Goal: Task Accomplishment & Management: Use online tool/utility

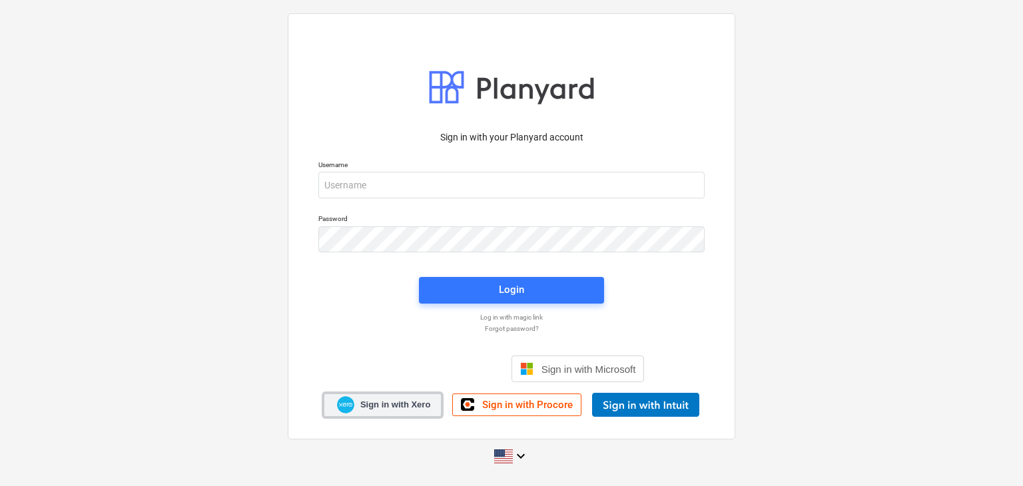
click at [402, 409] on span "Sign in with Xero" at bounding box center [395, 405] width 70 height 12
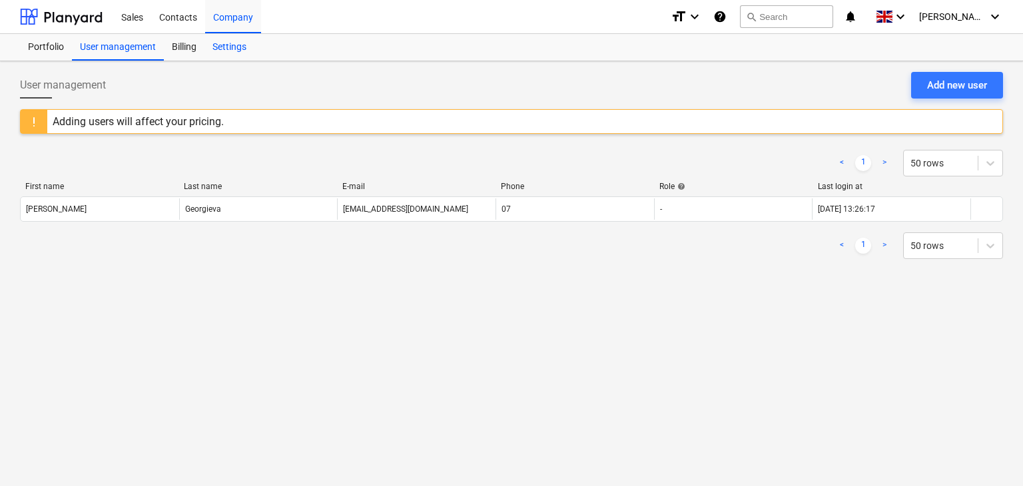
click at [222, 49] on div "Settings" at bounding box center [229, 47] width 50 height 27
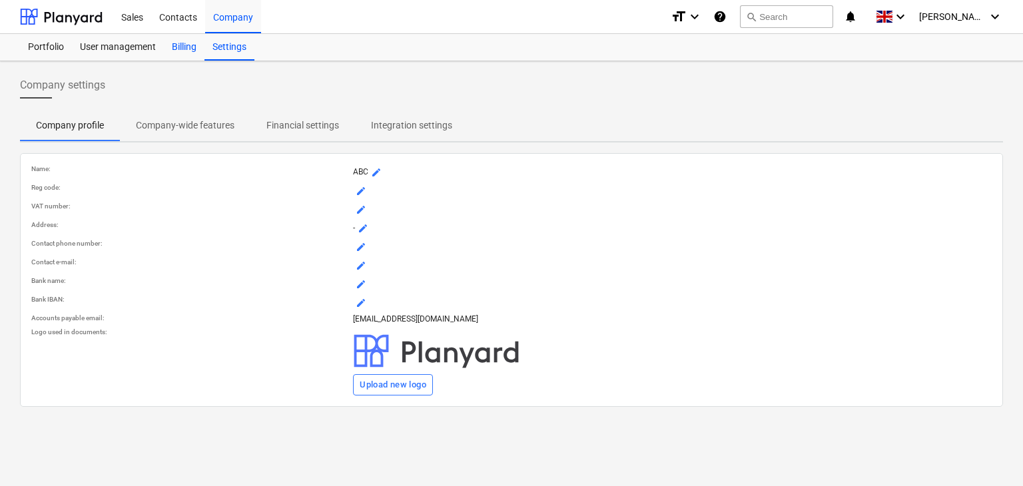
click at [186, 49] on div "Billing" at bounding box center [184, 47] width 41 height 27
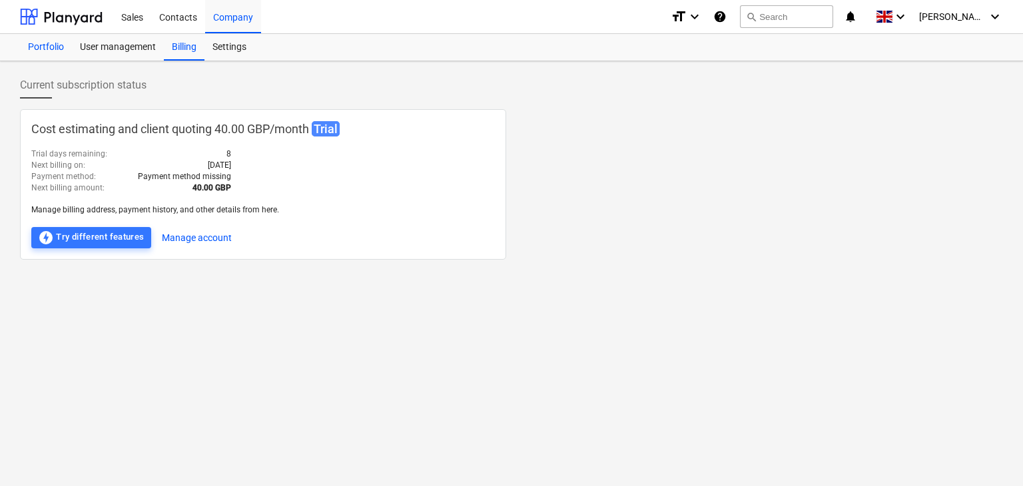
click at [49, 46] on div "Portfolio" at bounding box center [46, 47] width 52 height 27
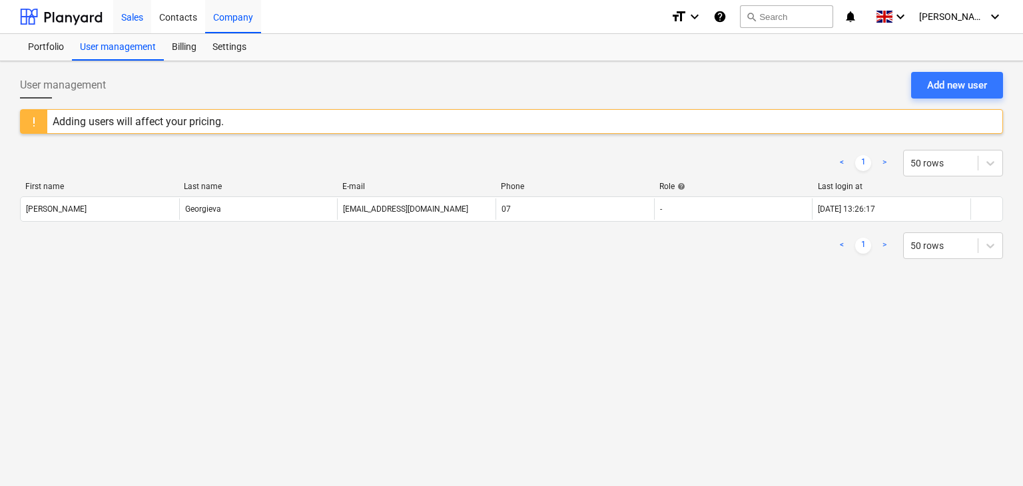
click at [135, 21] on div "Sales" at bounding box center [132, 16] width 38 height 34
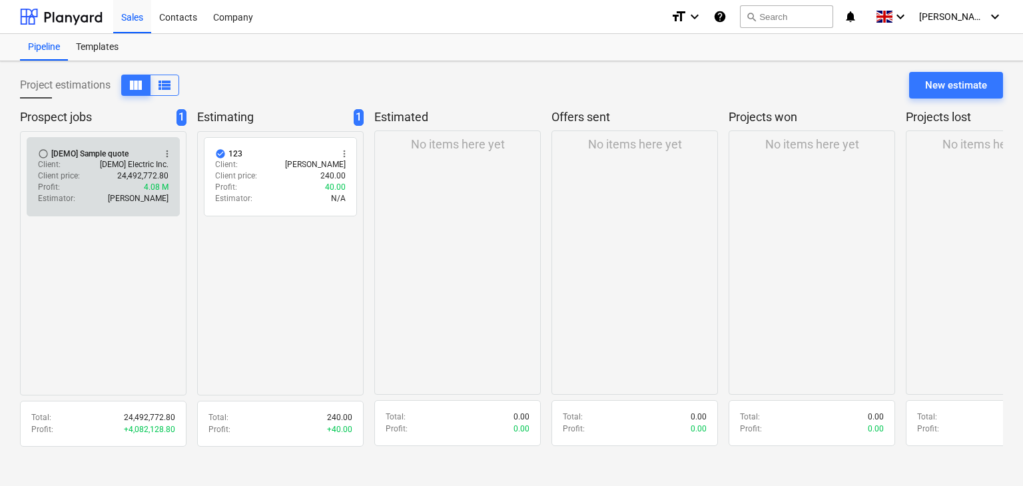
click at [146, 175] on p "24,492,772.80" at bounding box center [142, 175] width 51 height 11
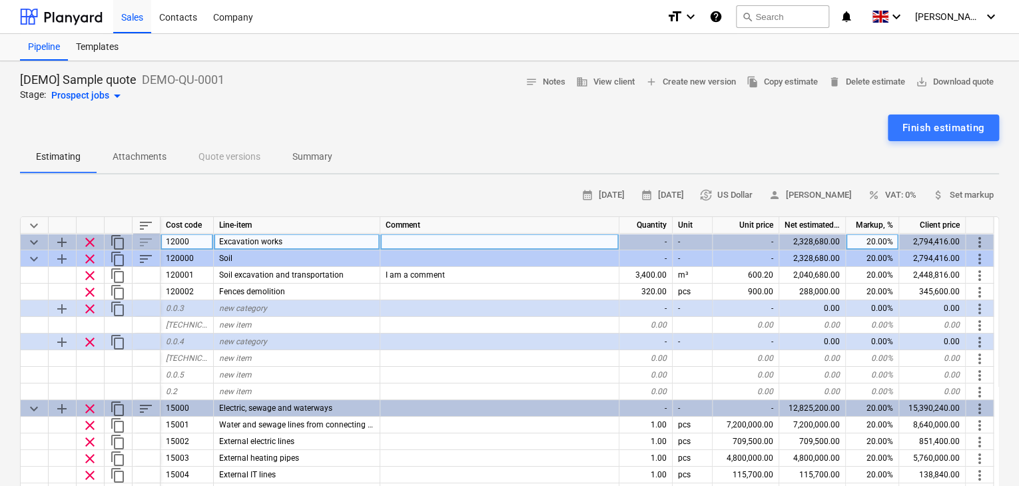
click at [194, 240] on div "12000" at bounding box center [186, 242] width 53 height 17
click at [194, 240] on input "12000" at bounding box center [186, 242] width 53 height 16
click at [234, 200] on div "calendar_month [DATE] calendar_month [DATE] currency_exchange US Dollar person …" at bounding box center [509, 195] width 979 height 21
click at [95, 49] on div "Templates" at bounding box center [97, 47] width 59 height 27
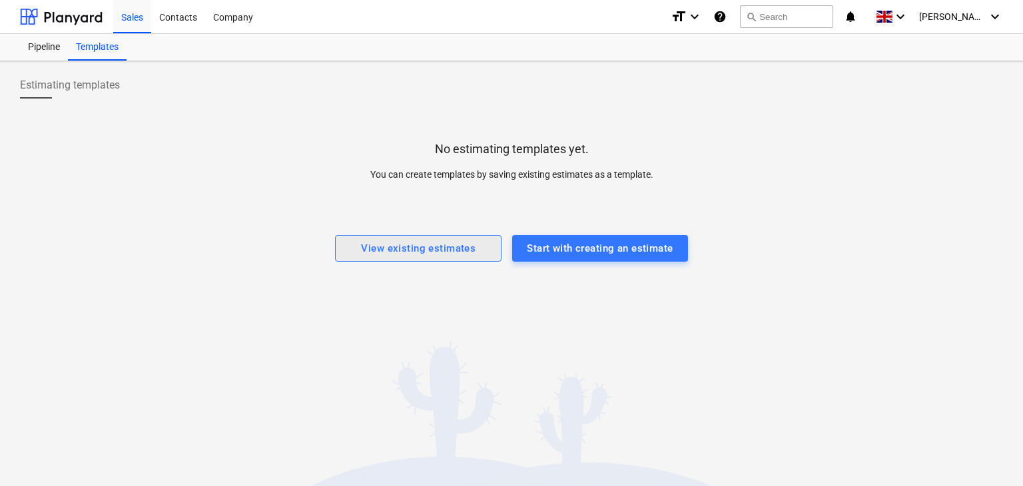
click at [469, 252] on div "View existing estimates" at bounding box center [418, 248] width 115 height 17
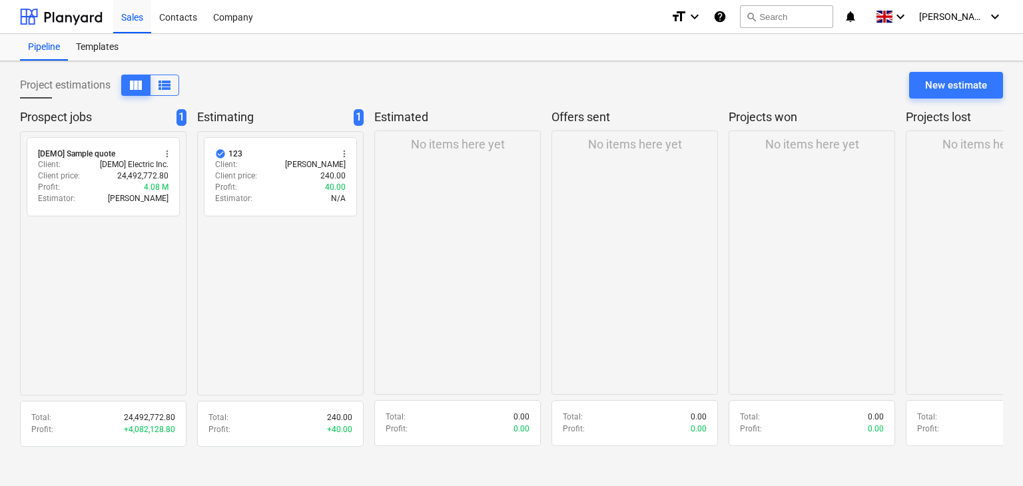
click at [466, 176] on div "No items here yet" at bounding box center [457, 262] width 166 height 265
click at [417, 122] on p "Estimated" at bounding box center [454, 117] width 161 height 16
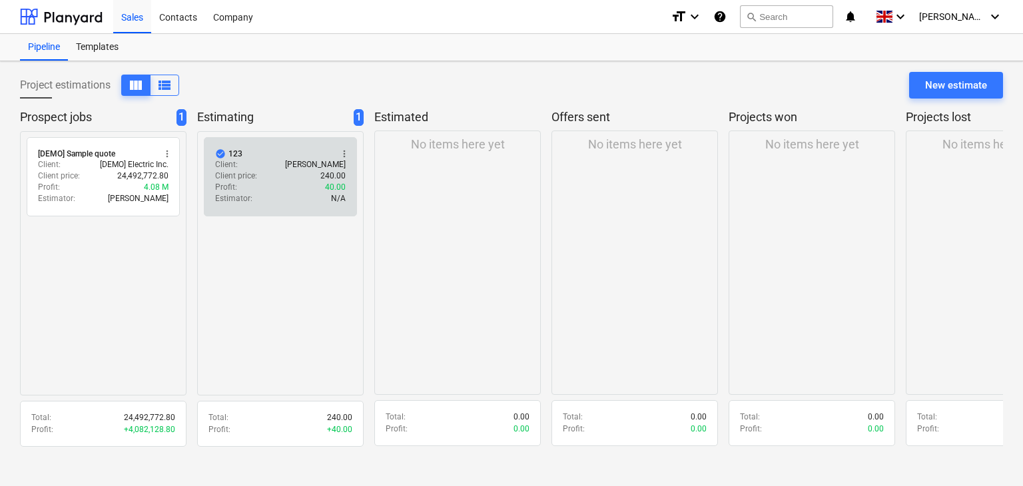
click at [338, 152] on button "more_vert" at bounding box center [344, 154] width 16 height 16
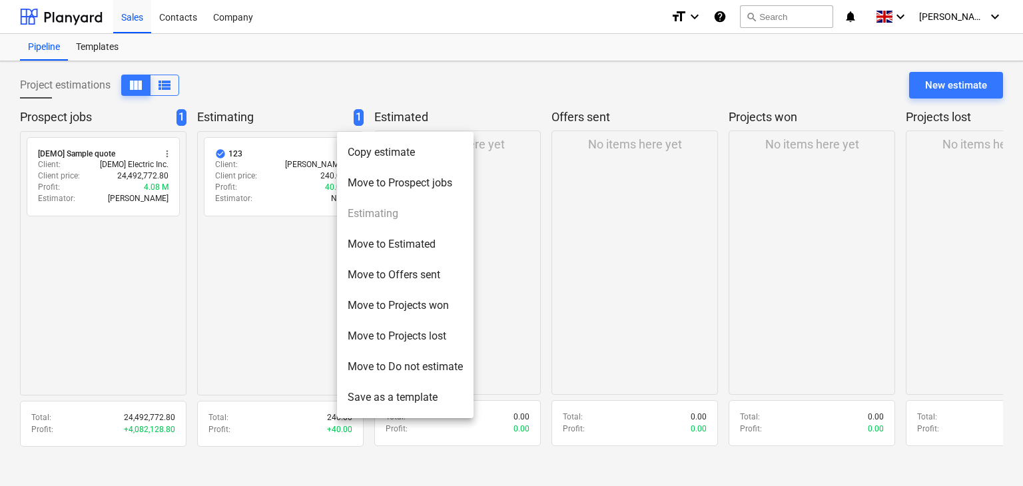
click at [366, 221] on ul "Copy estimate Move to Prospect jobs Estimating Move to Estimated Move to Offers…" at bounding box center [405, 275] width 136 height 286
click at [341, 216] on ul "Copy estimate Move to Prospect jobs Estimating Move to Estimated Move to Offers…" at bounding box center [405, 275] width 136 height 286
click at [248, 200] on div at bounding box center [511, 243] width 1023 height 486
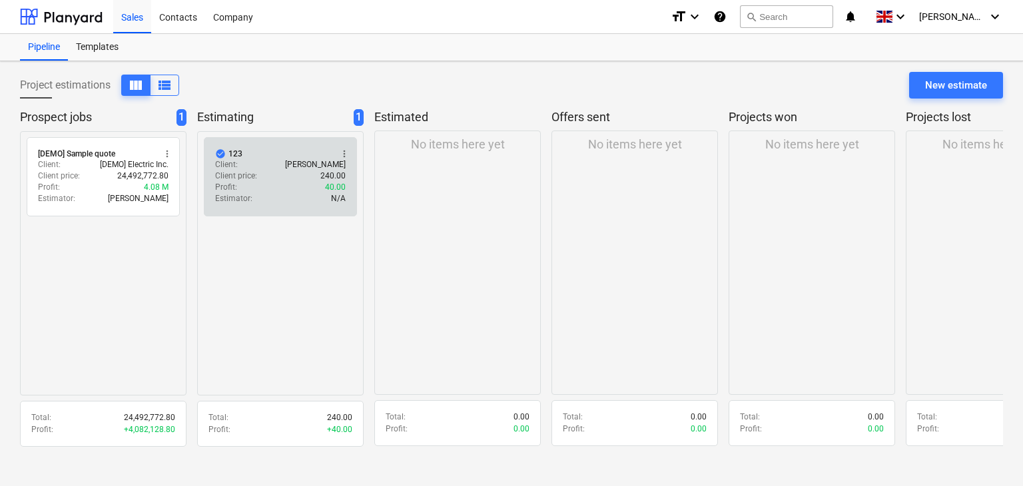
click at [344, 152] on span "more_vert" at bounding box center [344, 153] width 11 height 11
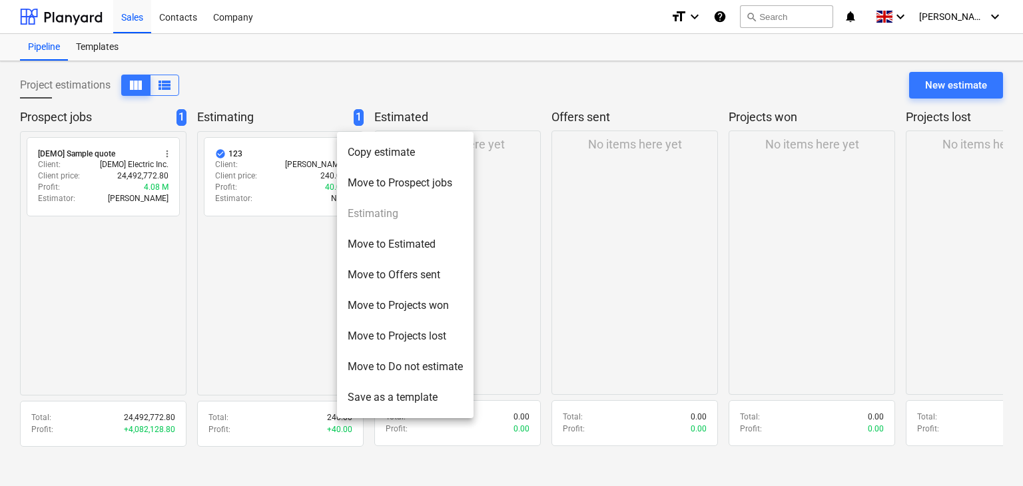
click at [107, 49] on div at bounding box center [511, 243] width 1023 height 486
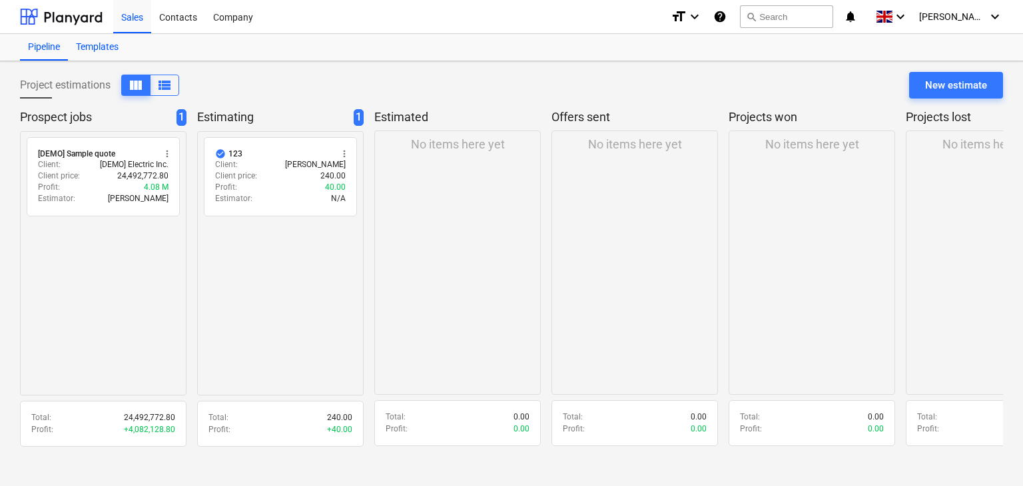
click at [104, 49] on div "Templates" at bounding box center [97, 47] width 59 height 27
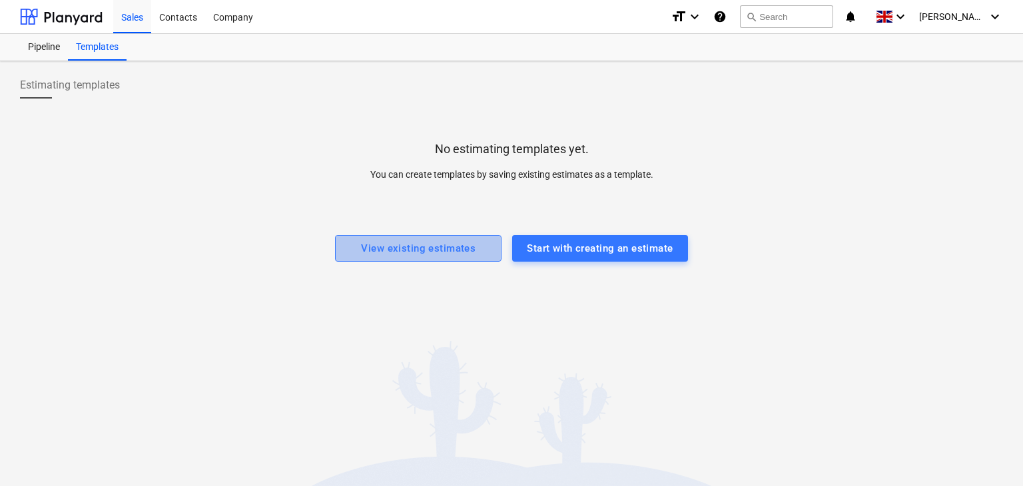
click at [395, 246] on div "View existing estimates" at bounding box center [418, 248] width 115 height 17
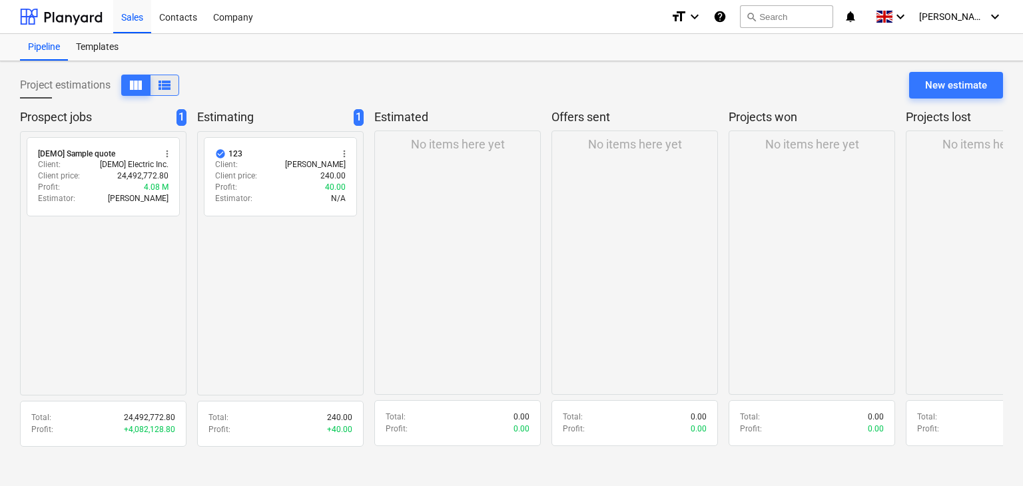
click at [165, 86] on span "view_list" at bounding box center [164, 85] width 16 height 16
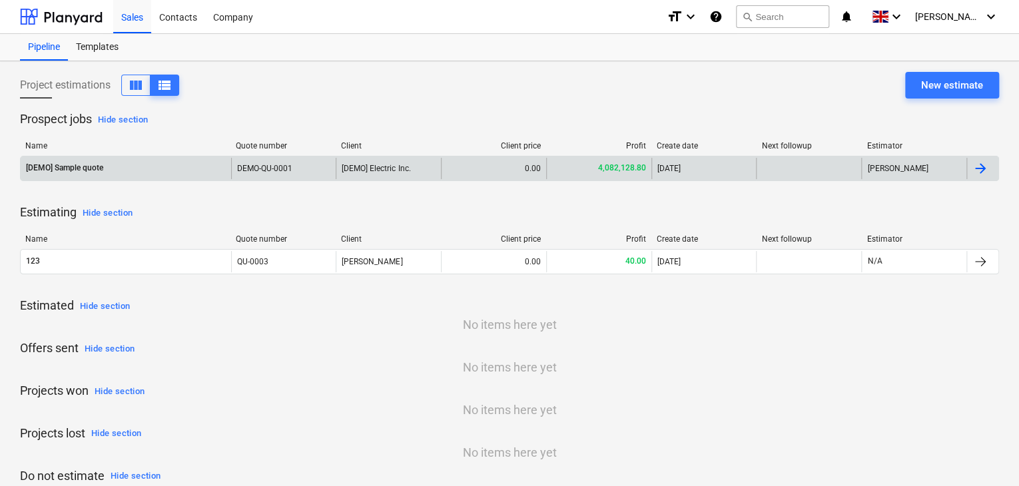
click at [920, 174] on div "[PERSON_NAME]" at bounding box center [913, 168] width 105 height 21
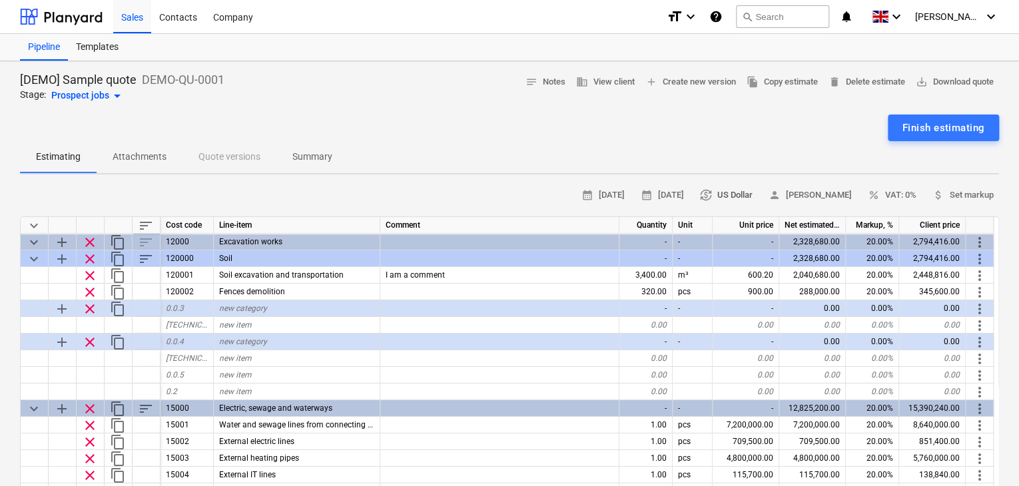
click at [718, 194] on span "currency_exchange US Dollar" at bounding box center [726, 195] width 53 height 15
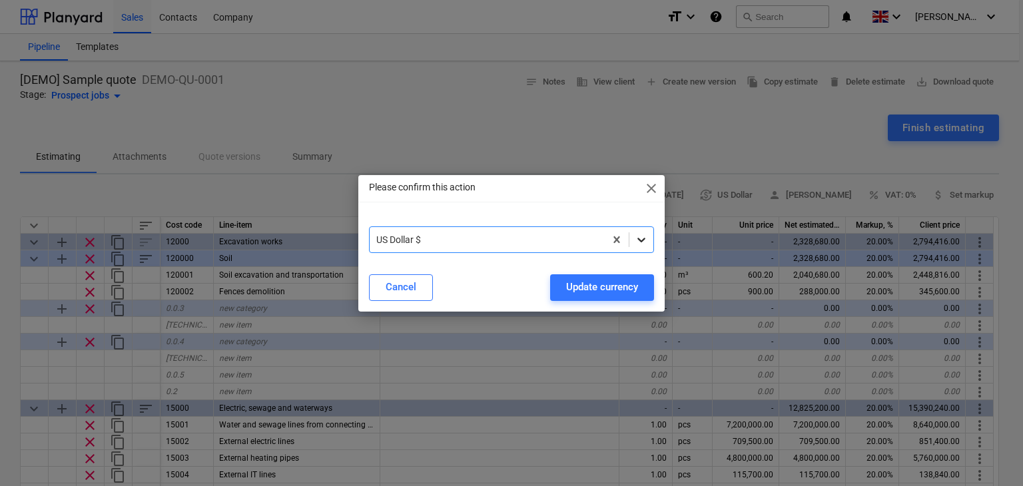
click at [644, 239] on icon at bounding box center [642, 240] width 8 height 5
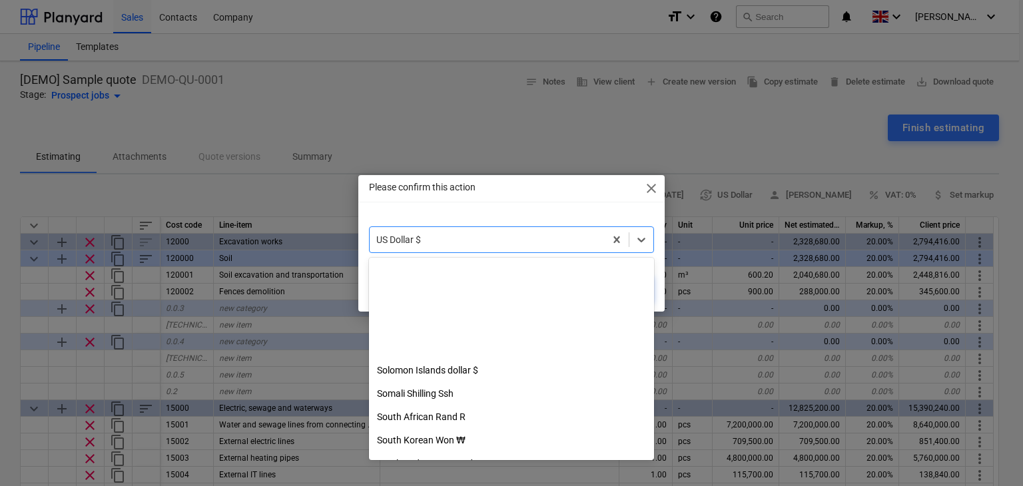
scroll to position [2743, 0]
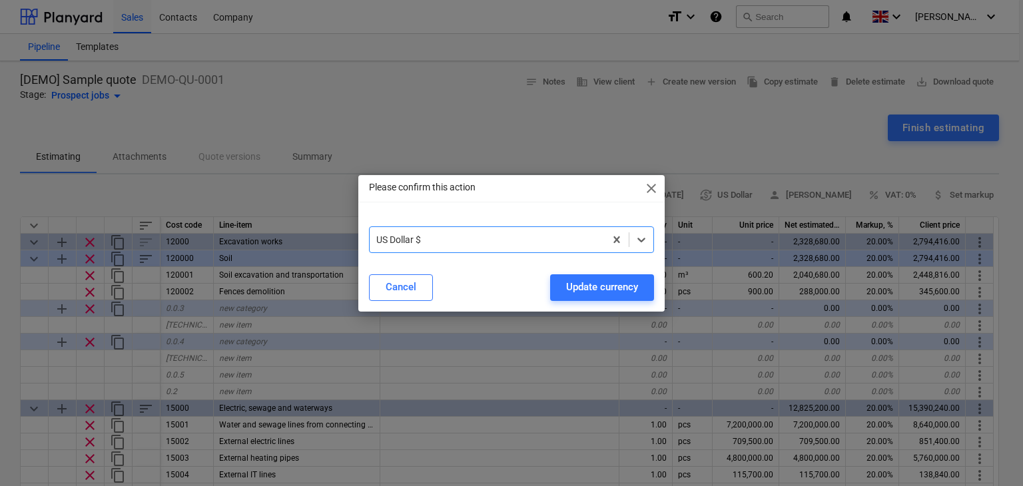
drag, startPoint x: 438, startPoint y: 239, endPoint x: 361, endPoint y: 235, distance: 76.7
click at [361, 235] on div "Select is focused ,type to refine list, press Down to open the menu, US Dollar $" at bounding box center [511, 240] width 307 height 48
click at [638, 240] on icon at bounding box center [640, 239] width 13 height 13
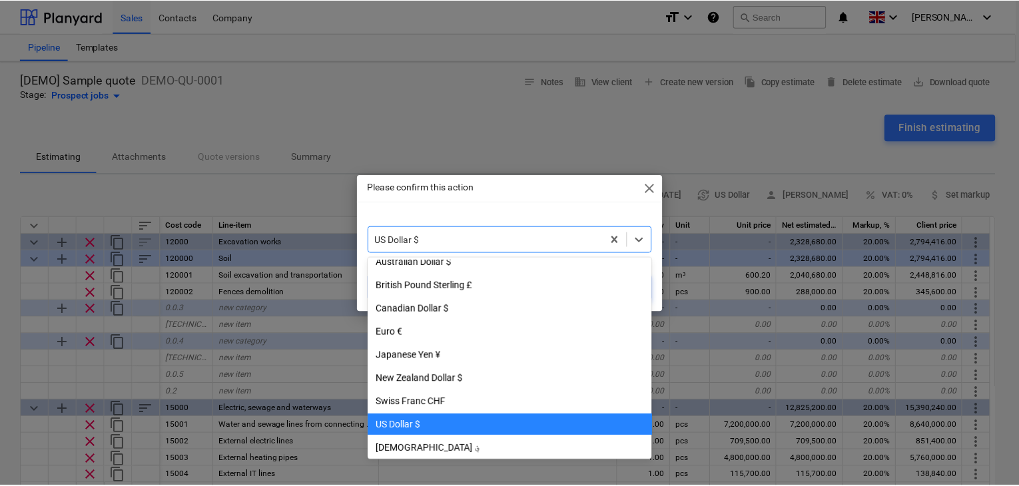
scroll to position [0, 0]
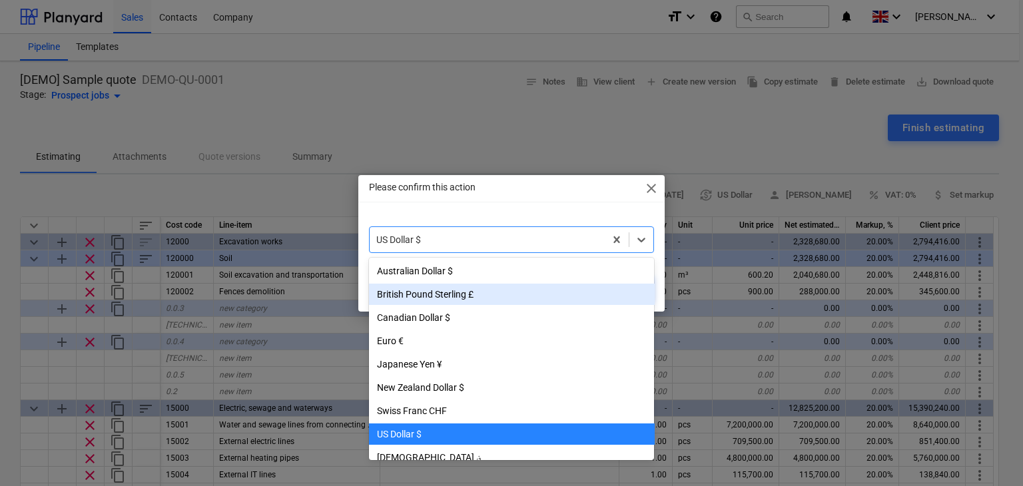
click at [525, 294] on div "British Pound Sterling £" at bounding box center [512, 294] width 286 height 21
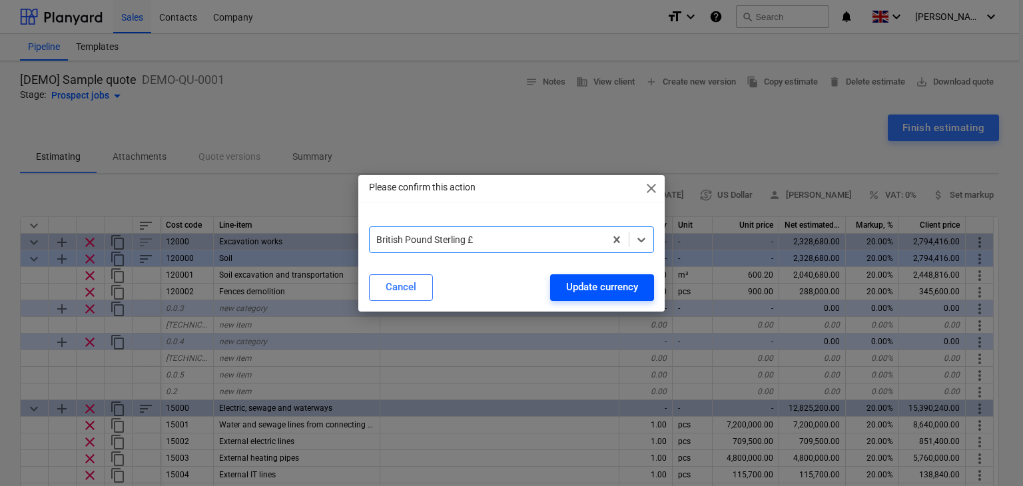
click at [604, 288] on div "Update currency" at bounding box center [602, 286] width 72 height 17
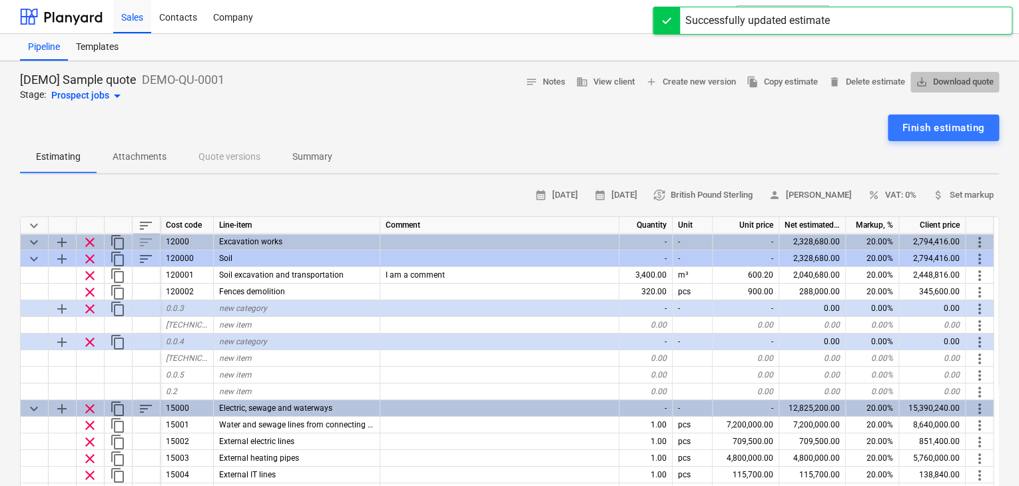
click at [954, 83] on span "save_alt Download quote" at bounding box center [954, 82] width 78 height 15
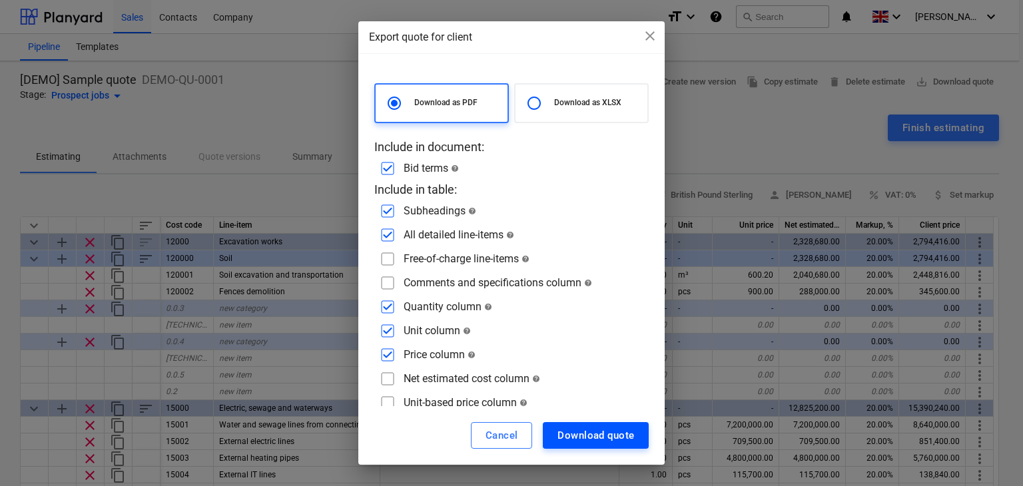
click at [598, 443] on div "Download quote" at bounding box center [595, 435] width 77 height 17
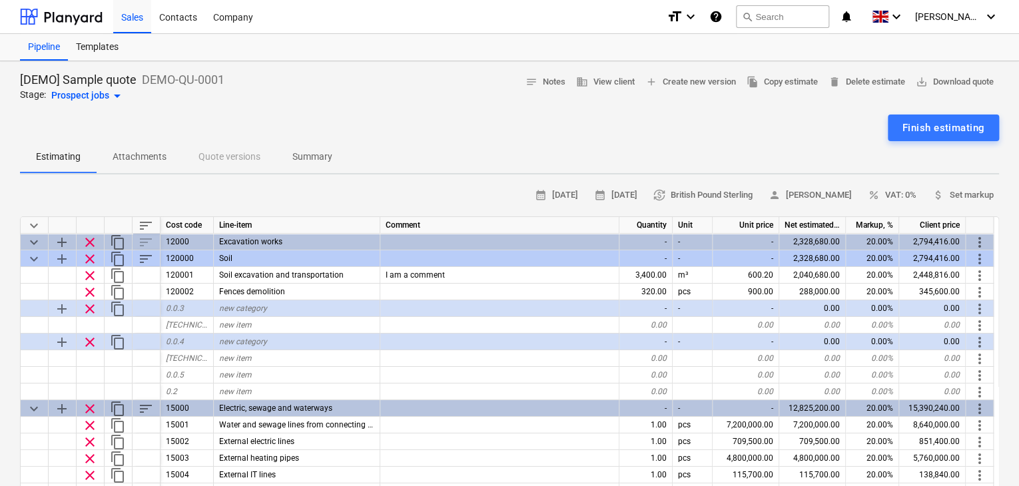
click at [105, 95] on div "Prospect jobs arrow_drop_down" at bounding box center [88, 96] width 74 height 16
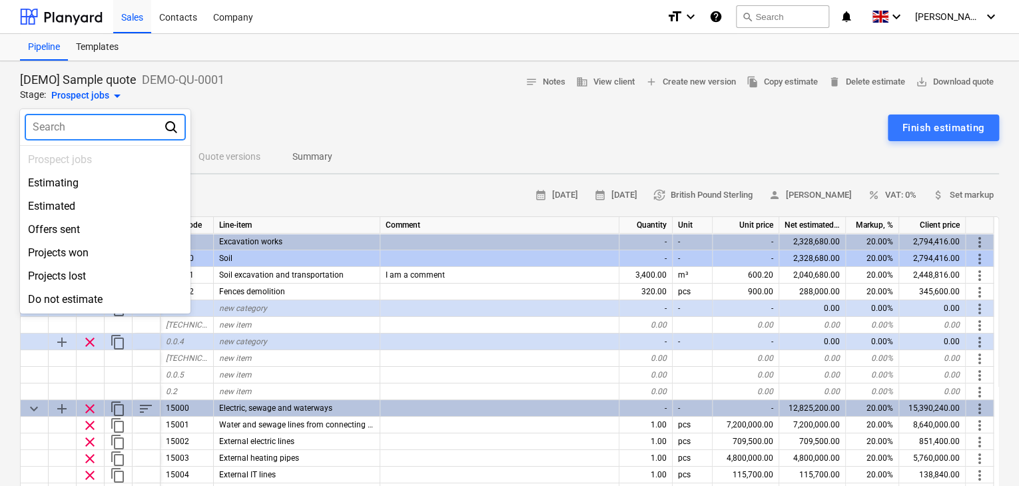
click at [241, 120] on div at bounding box center [509, 243] width 1019 height 486
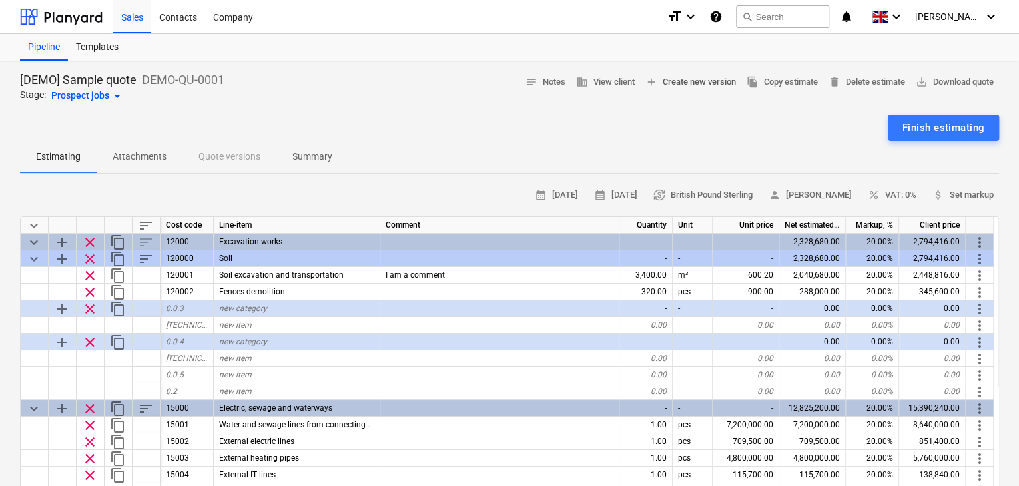
click at [696, 88] on span "add Create new version" at bounding box center [690, 82] width 91 height 15
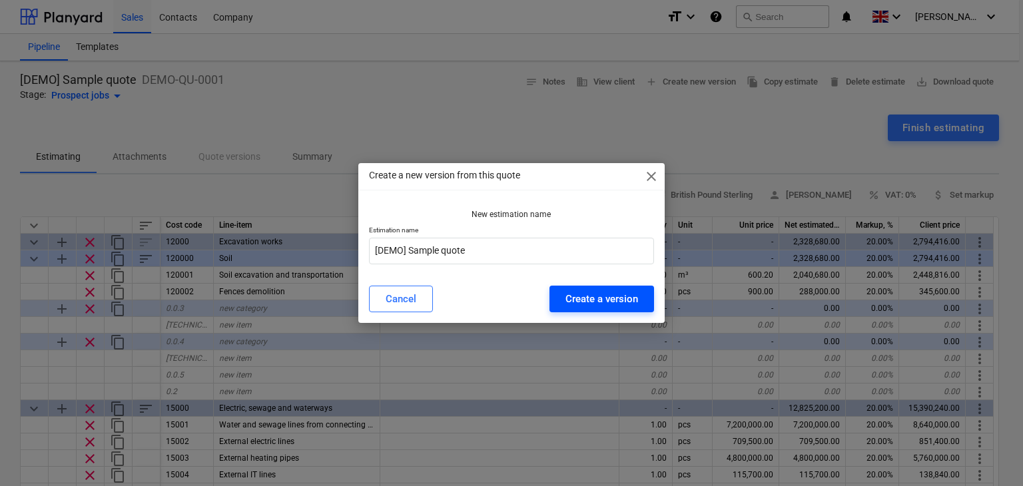
click at [584, 302] on div "Create a version" at bounding box center [601, 298] width 73 height 17
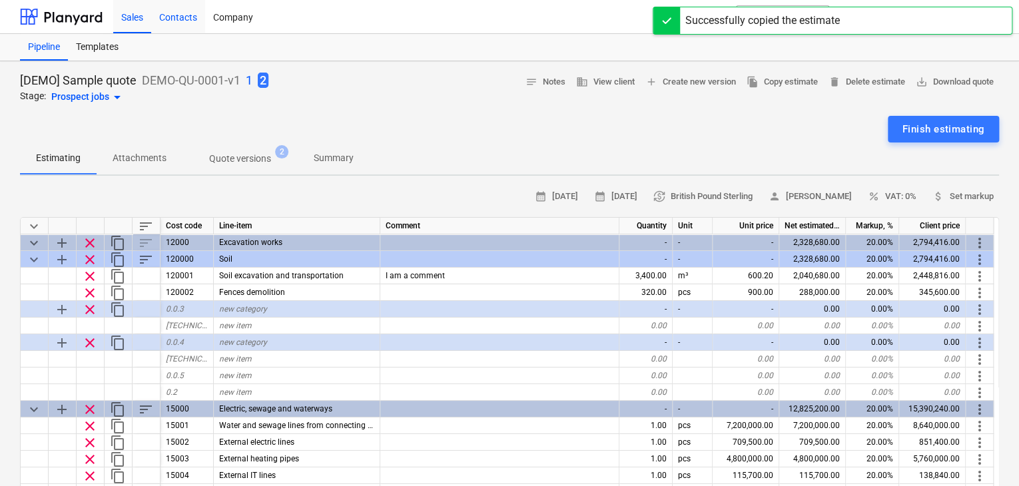
click at [178, 19] on div "Contacts" at bounding box center [178, 16] width 54 height 34
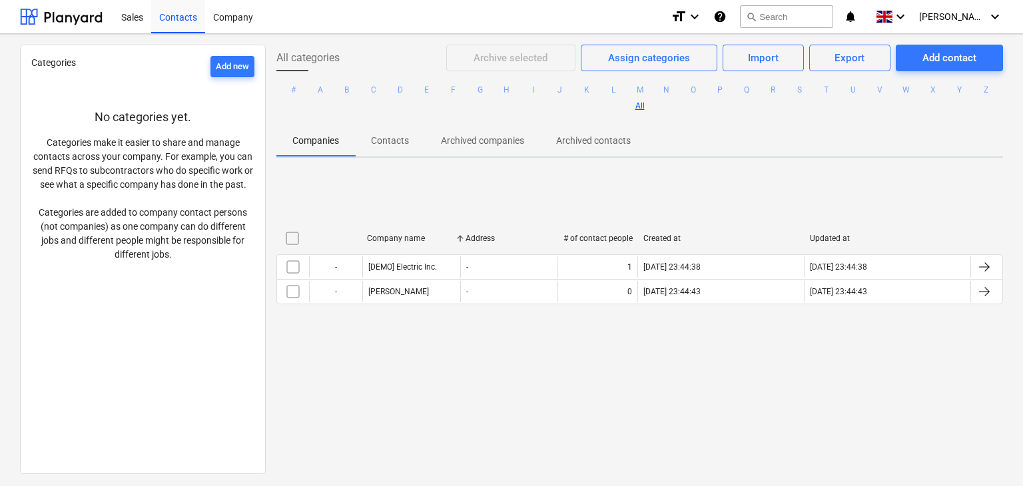
click at [394, 142] on p "Contacts" at bounding box center [390, 141] width 38 height 14
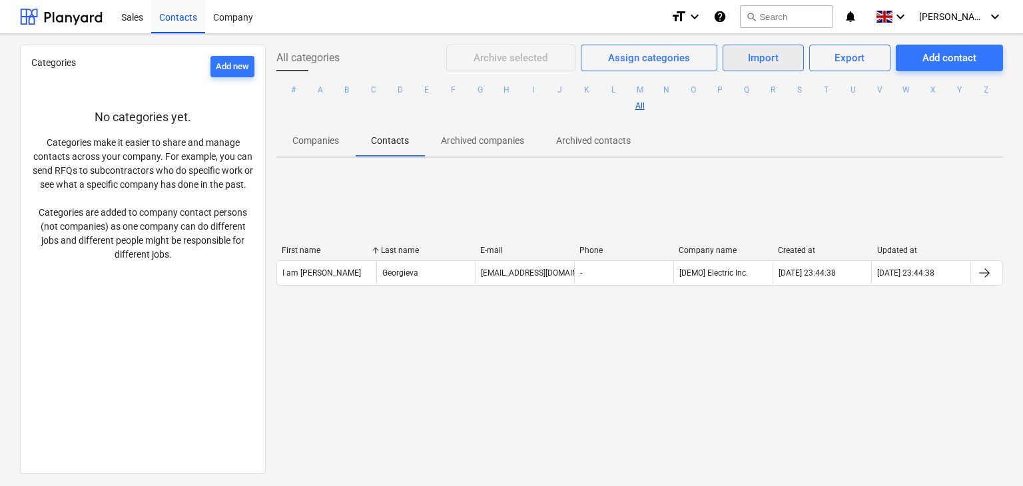
click at [764, 55] on div "Import" at bounding box center [763, 57] width 31 height 17
click at [132, 23] on div at bounding box center [511, 243] width 1023 height 486
click at [132, 19] on div "Sales" at bounding box center [132, 16] width 38 height 34
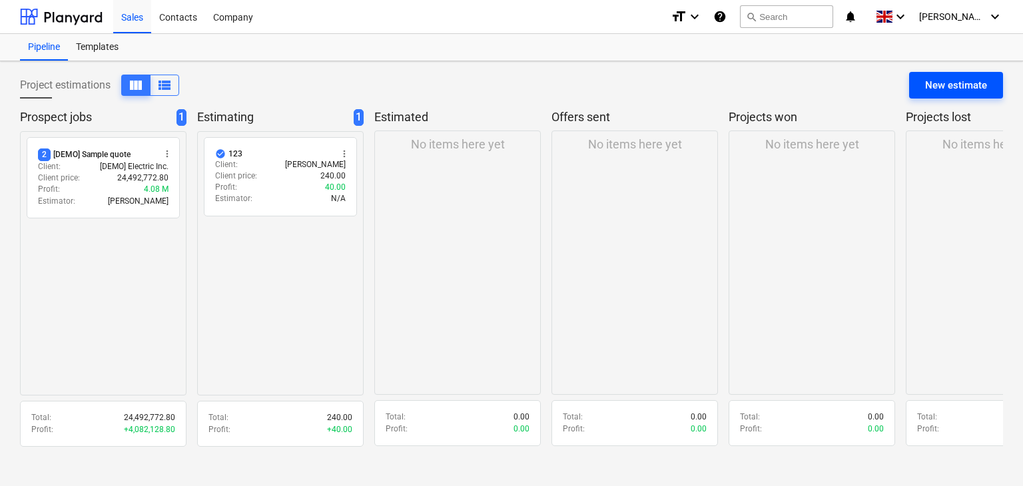
click at [950, 83] on div "New estimate" at bounding box center [956, 85] width 62 height 17
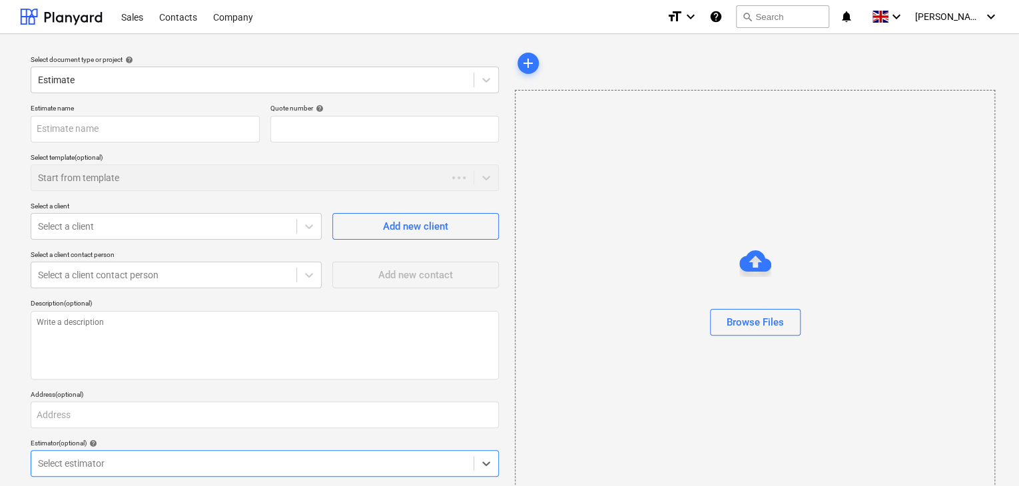
type textarea "x"
type input "QU-0004"
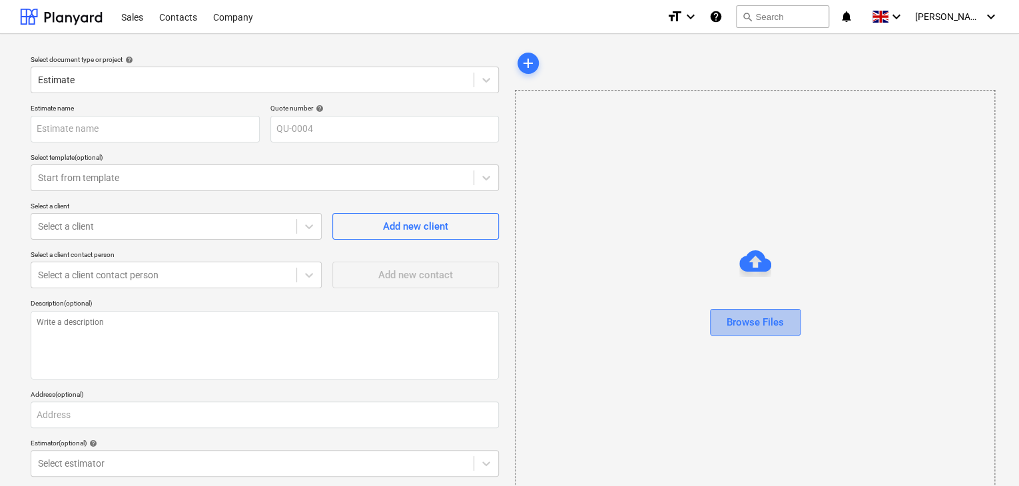
click at [768, 315] on div "Browse Files" at bounding box center [754, 322] width 57 height 17
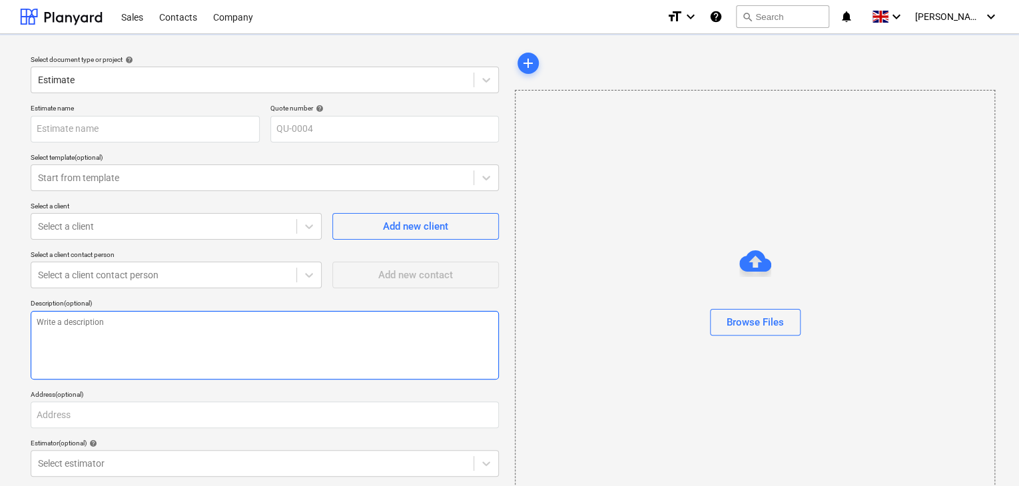
type textarea "x"
type input "SCHEDULE OF WORKS -[STREET_ADDRESS][PERSON_NAME]xlsx"
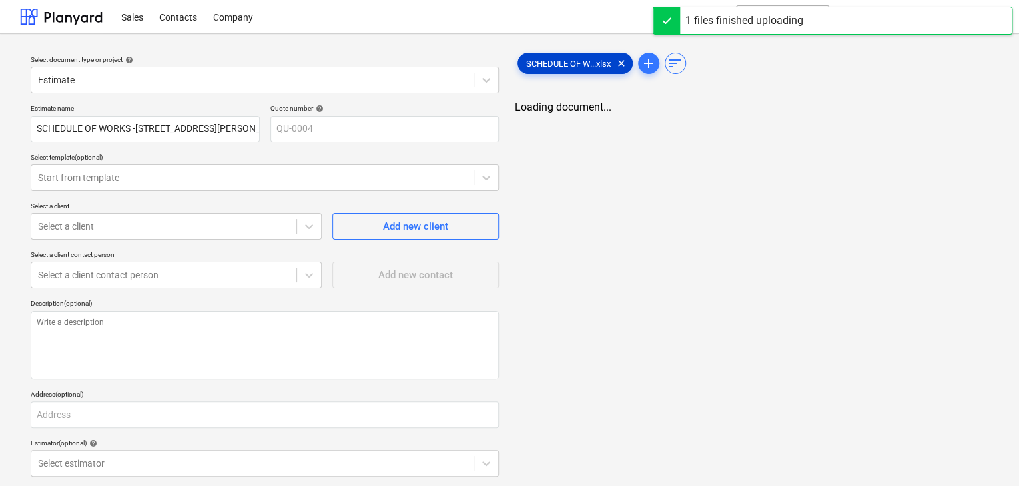
click at [602, 66] on span "SCHEDULE OF W...xlsx" at bounding box center [568, 64] width 101 height 10
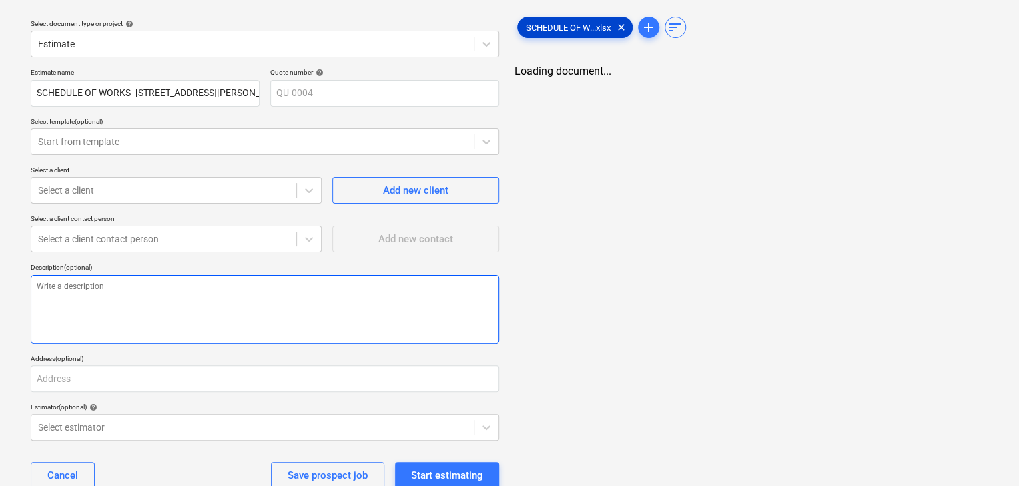
scroll to position [71, 0]
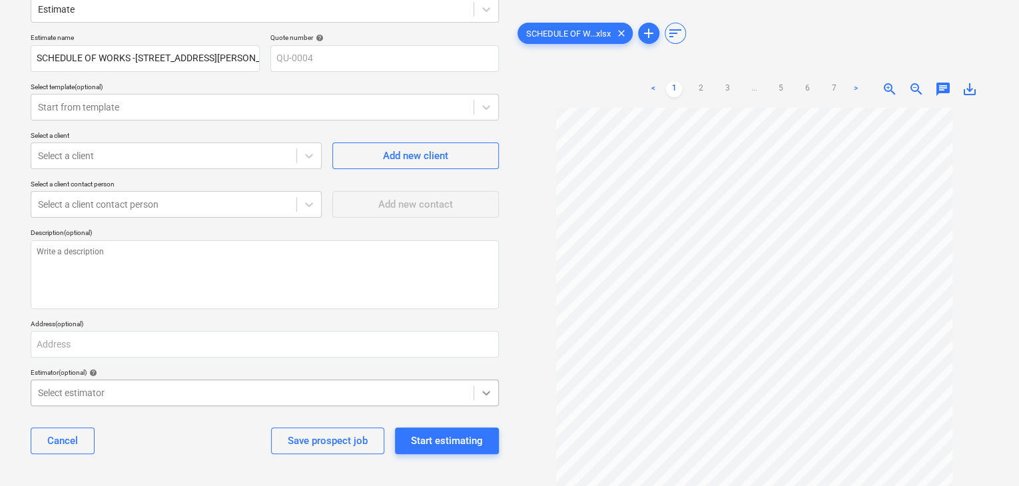
click at [485, 395] on icon at bounding box center [485, 392] width 13 height 13
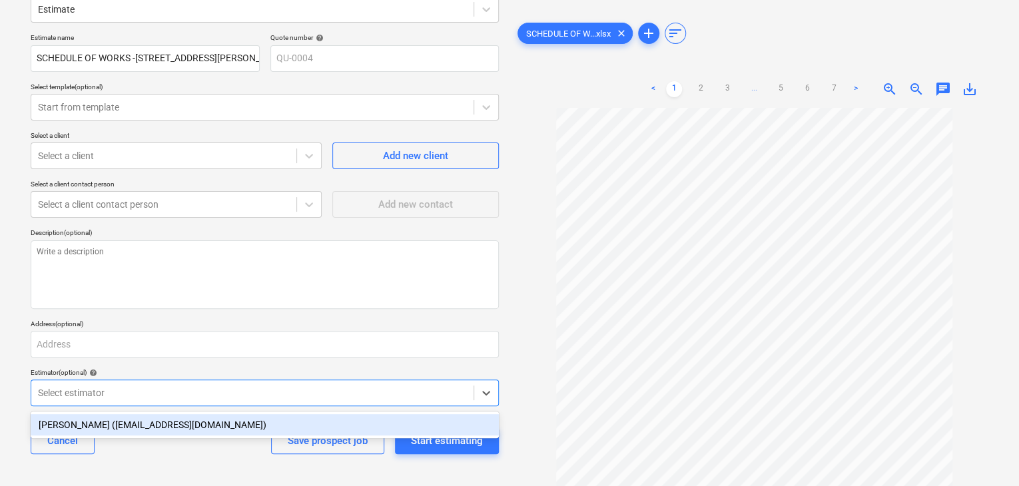
click at [223, 425] on div "[PERSON_NAME] ([EMAIL_ADDRESS][DOMAIN_NAME])" at bounding box center [265, 424] width 468 height 21
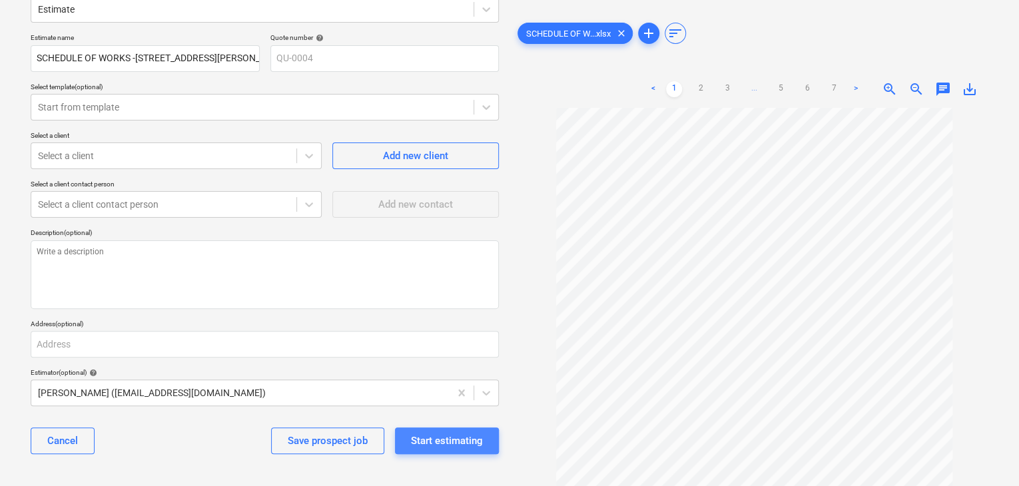
click at [430, 445] on div "Start estimating" at bounding box center [447, 440] width 72 height 17
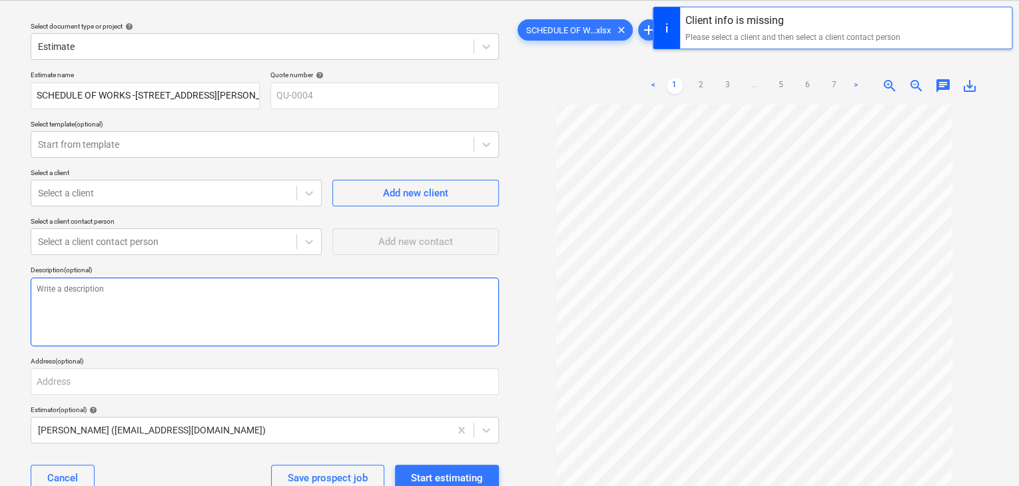
scroll to position [0, 0]
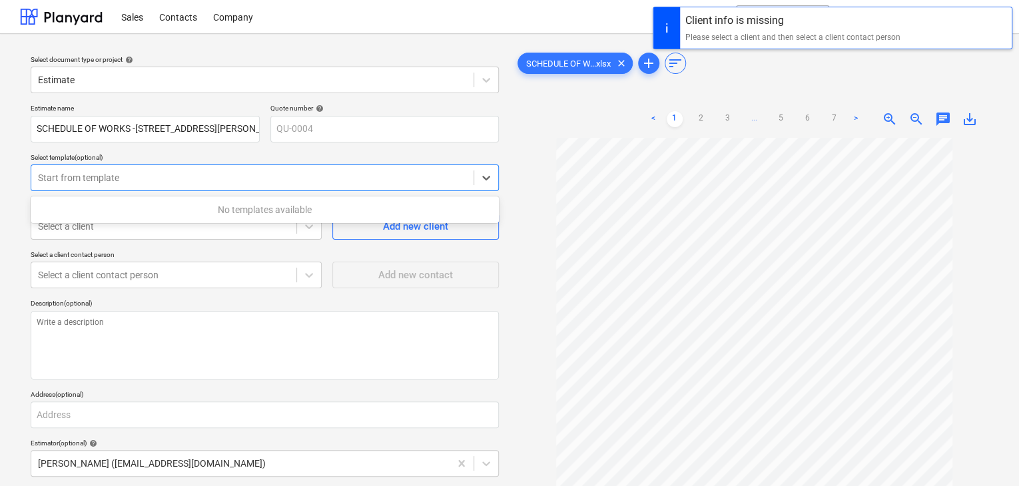
click at [284, 178] on div at bounding box center [252, 177] width 429 height 13
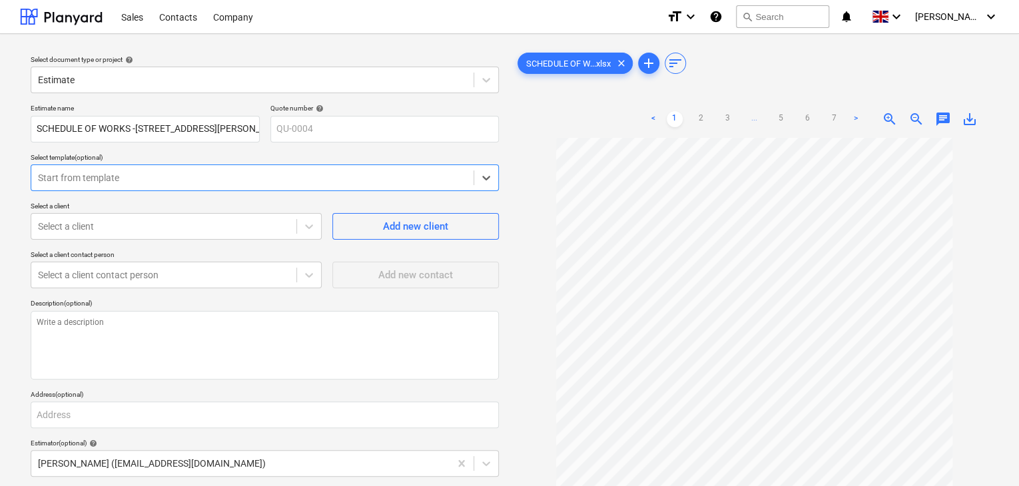
click at [284, 178] on div at bounding box center [252, 177] width 429 height 13
click at [319, 230] on div at bounding box center [309, 226] width 24 height 24
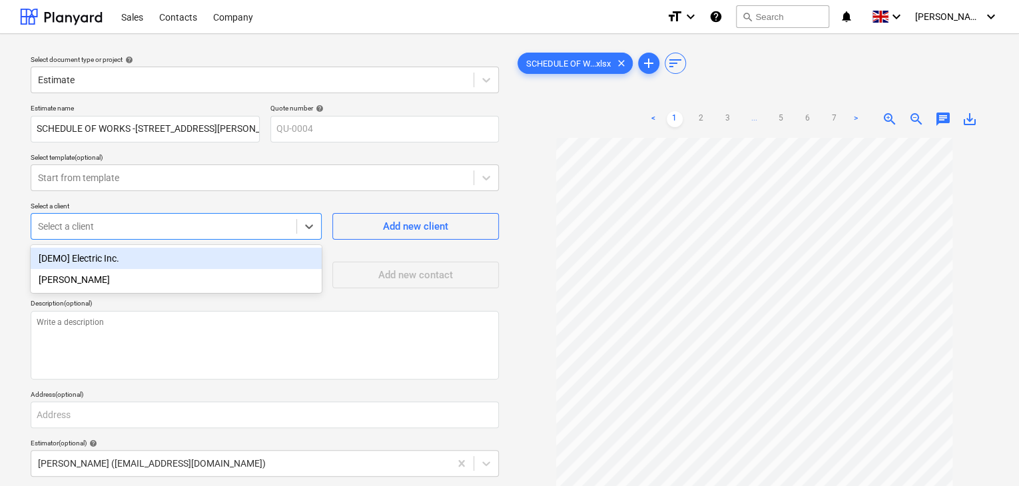
click at [121, 260] on div "[DEMO] Electric Inc." at bounding box center [176, 258] width 291 height 21
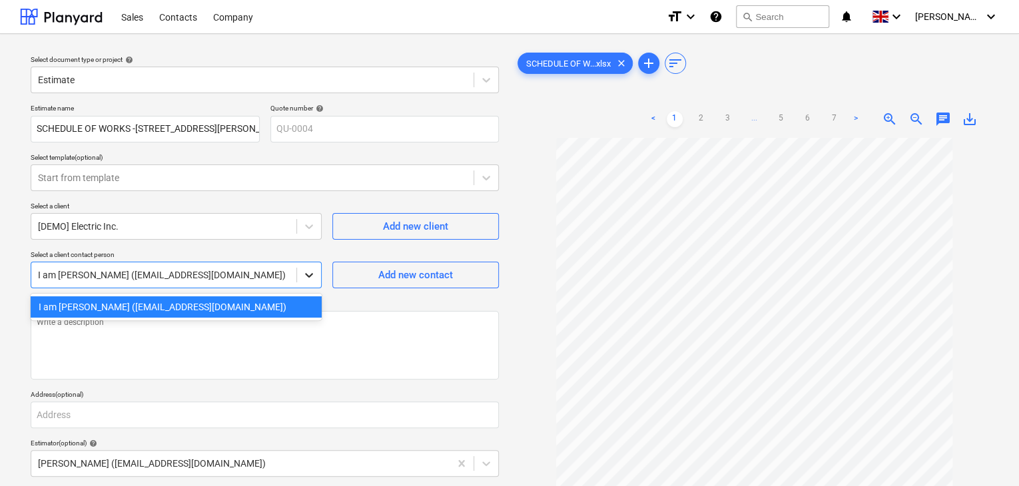
click at [309, 276] on icon at bounding box center [309, 276] width 8 height 5
click at [253, 307] on div "I am [PERSON_NAME] ([EMAIL_ADDRESS][DOMAIN_NAME])" at bounding box center [176, 306] width 291 height 21
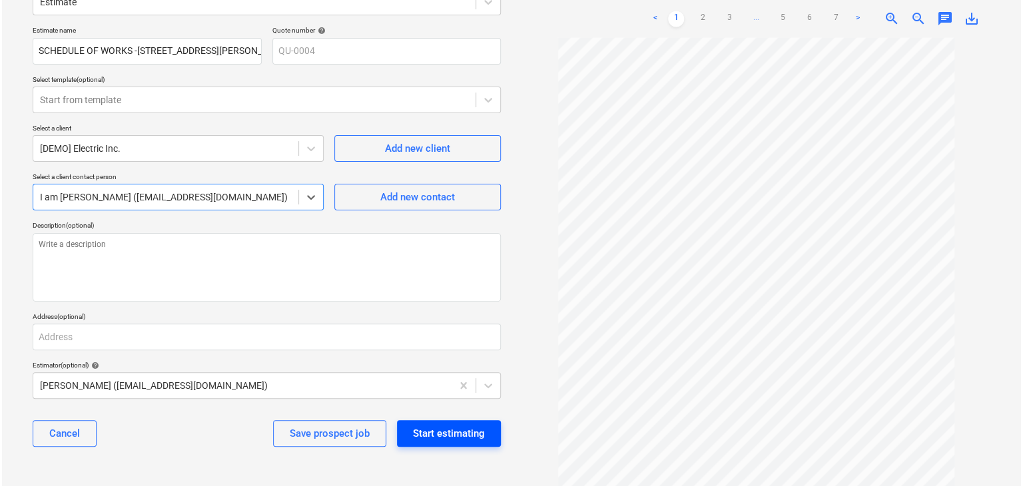
scroll to position [117, 0]
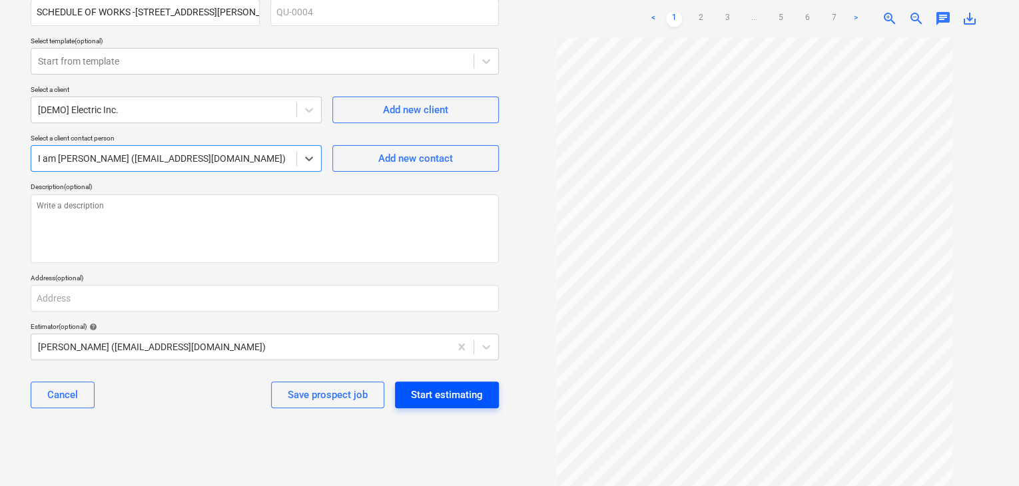
click at [451, 397] on div "Start estimating" at bounding box center [447, 394] width 72 height 17
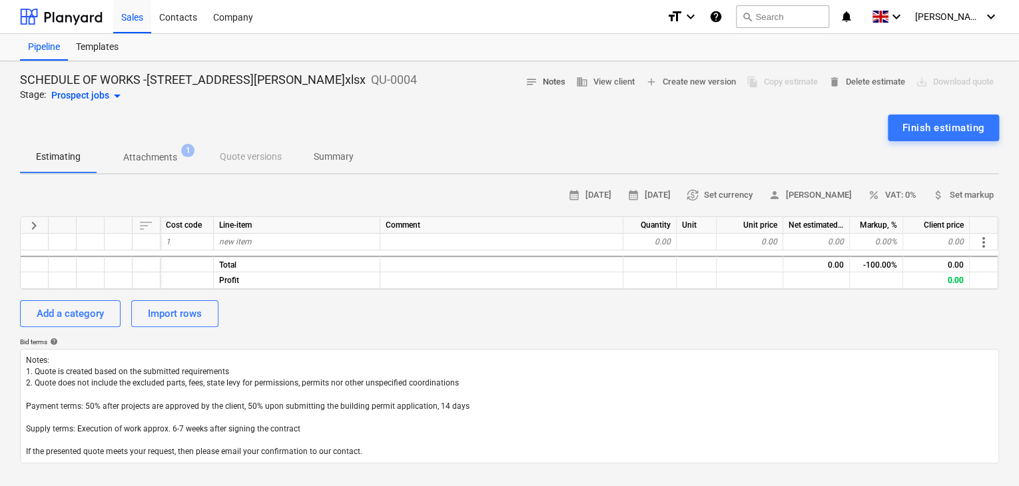
click at [549, 82] on span "notes Notes" at bounding box center [545, 82] width 40 height 15
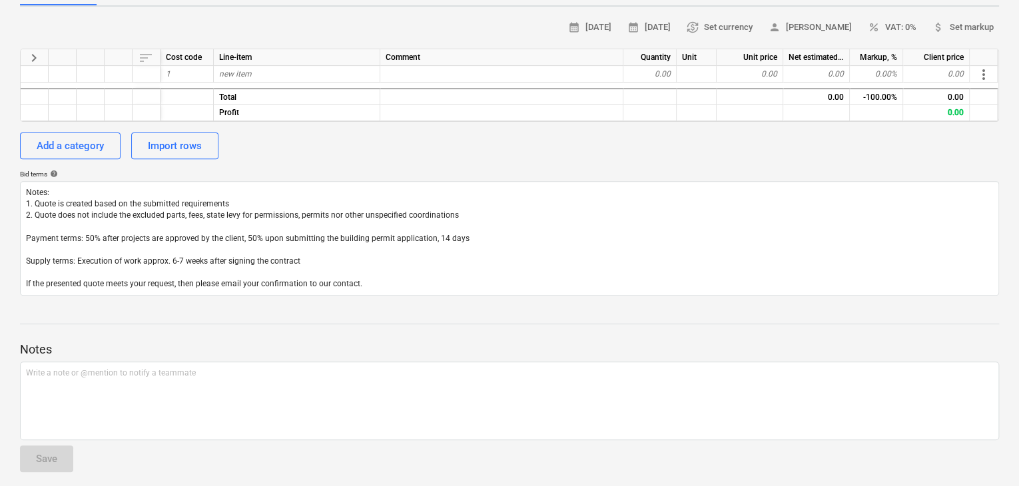
scroll to position [174, 0]
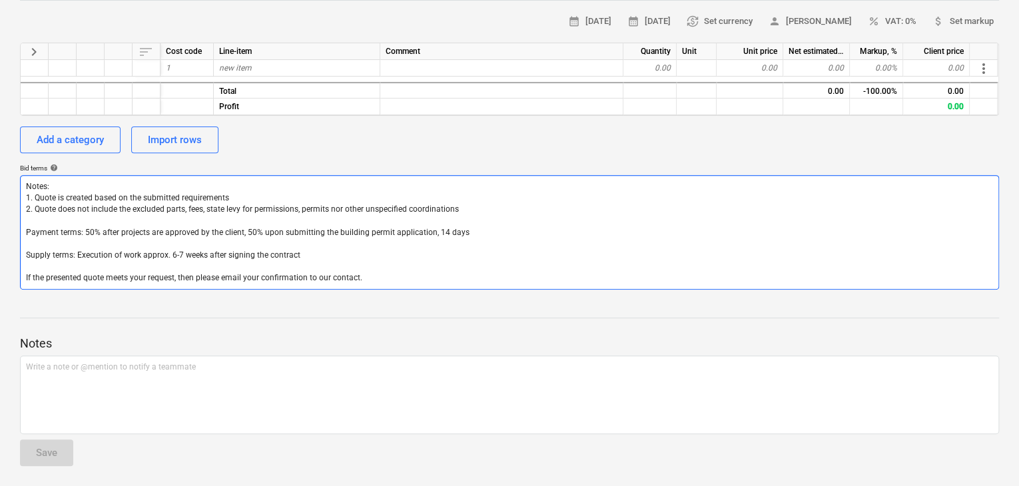
click at [146, 242] on textarea "Notes: 1. Quote is created based on the submitted requirements 2. Quote does no…" at bounding box center [509, 232] width 979 height 115
click at [334, 272] on textarea "Notes: 1. Quote is created based on the submitted requirements 2. Quote does no…" at bounding box center [509, 232] width 979 height 115
click at [405, 272] on textarea "Notes: 1. Quote is created based on the submitted requirements 2. Quote does no…" at bounding box center [509, 232] width 979 height 115
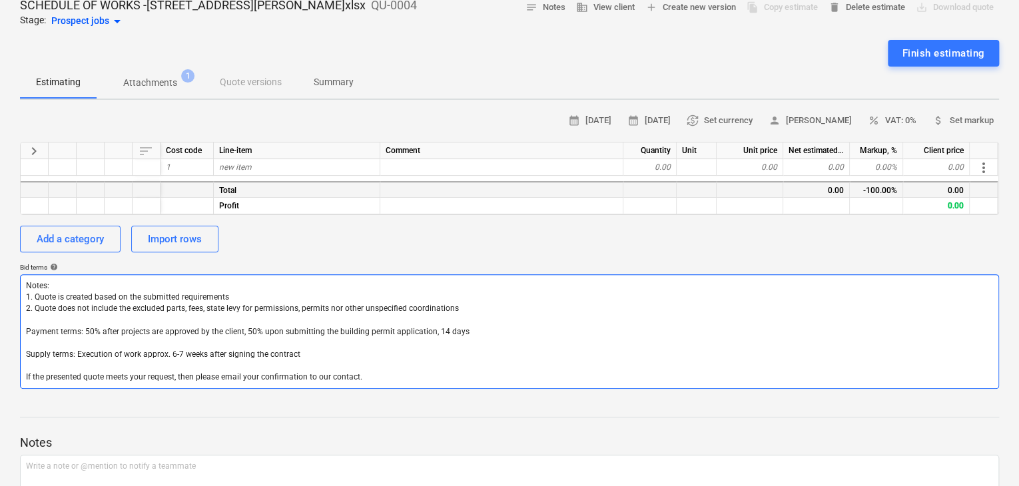
scroll to position [0, 0]
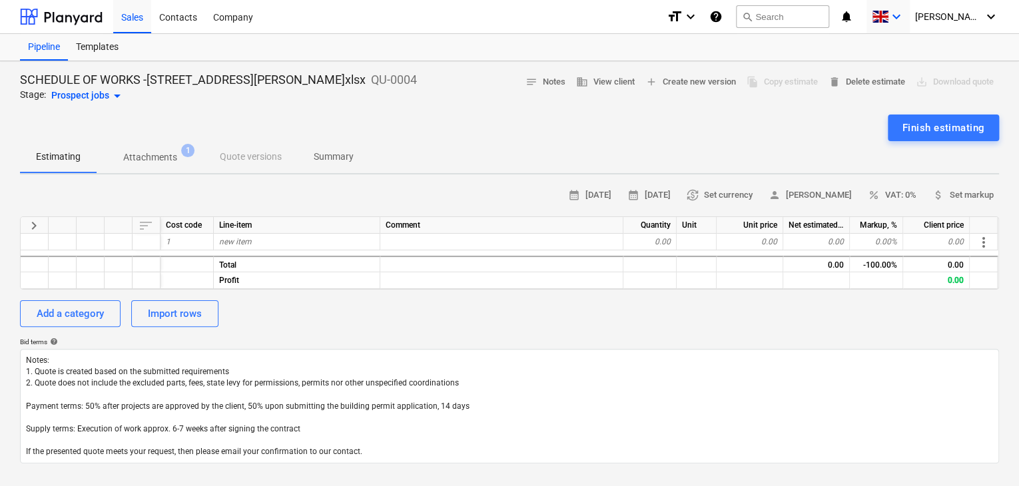
click at [904, 15] on icon "keyboard_arrow_down" at bounding box center [896, 17] width 16 height 16
type textarea "x"
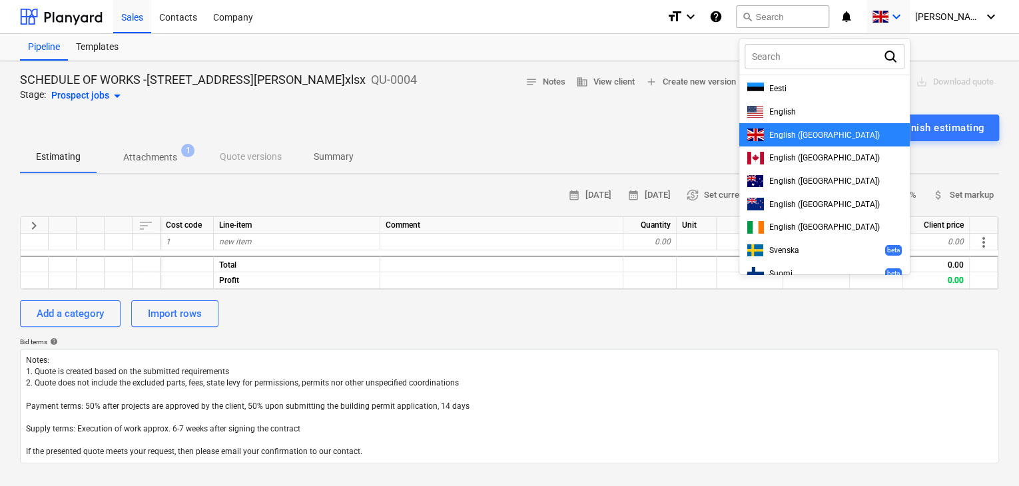
click at [906, 15] on div at bounding box center [509, 243] width 1019 height 486
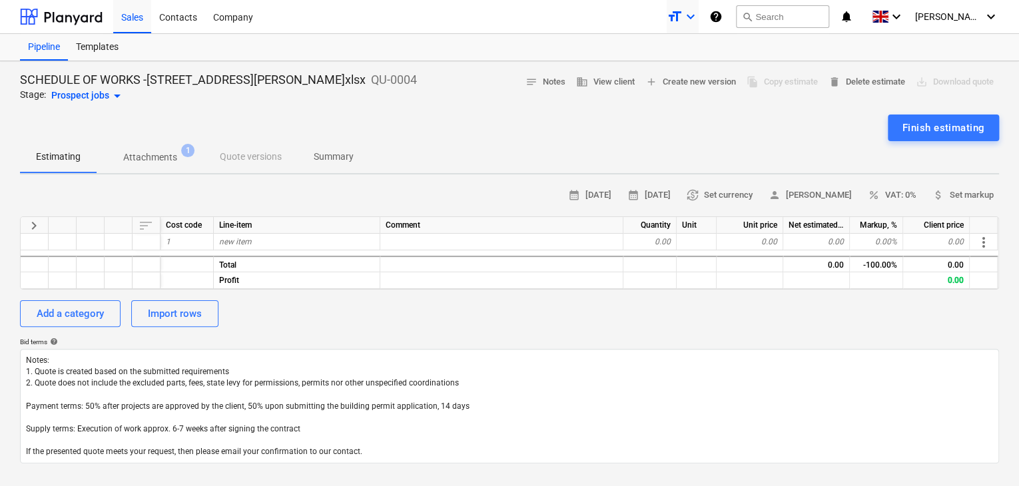
click at [698, 16] on icon "keyboard_arrow_down" at bounding box center [690, 17] width 16 height 16
click at [652, 13] on div at bounding box center [509, 243] width 1019 height 486
click at [698, 13] on icon "keyboard_arrow_down" at bounding box center [690, 17] width 16 height 16
click at [684, 74] on div "Normal text" at bounding box center [658, 73] width 80 height 21
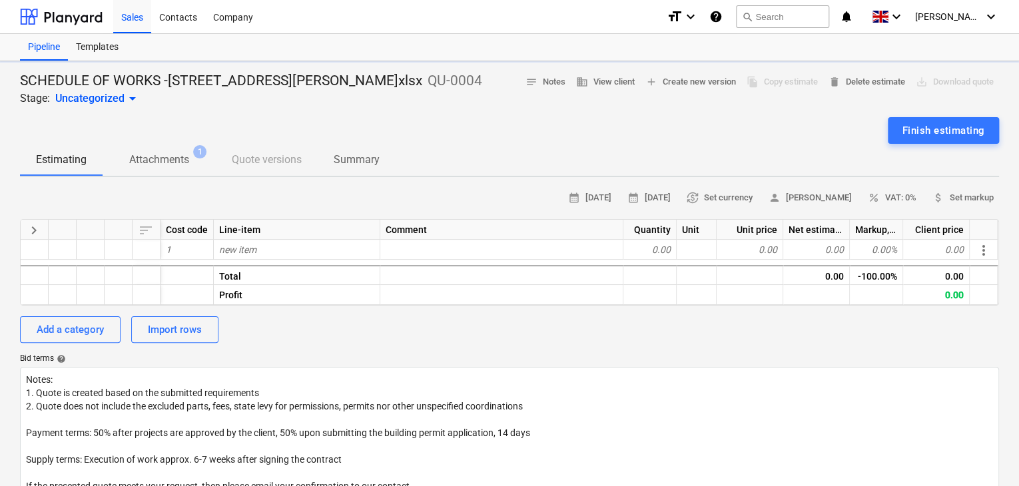
type textarea "x"
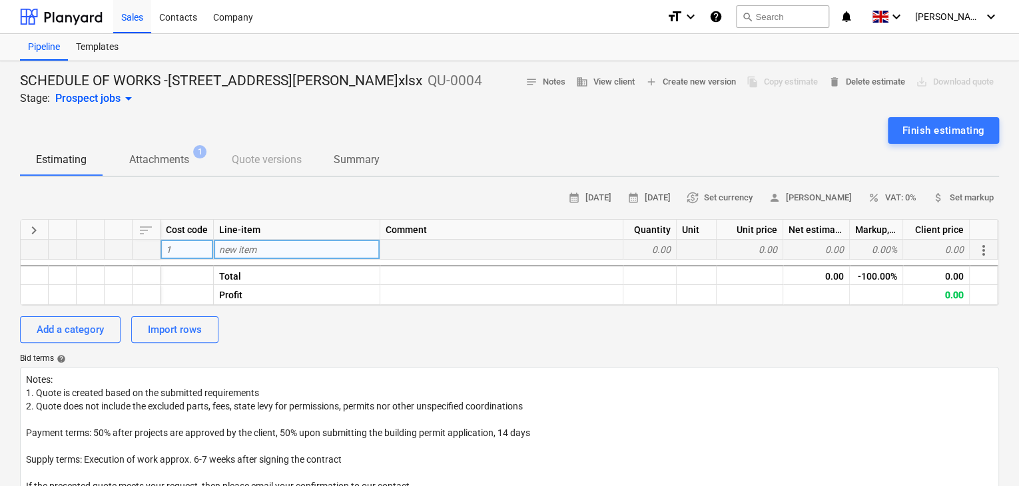
click at [289, 254] on div "new item" at bounding box center [297, 250] width 166 height 20
click at [290, 254] on input at bounding box center [297, 249] width 166 height 19
click at [290, 253] on input at bounding box center [297, 249] width 166 height 19
